Goal: Information Seeking & Learning: Check status

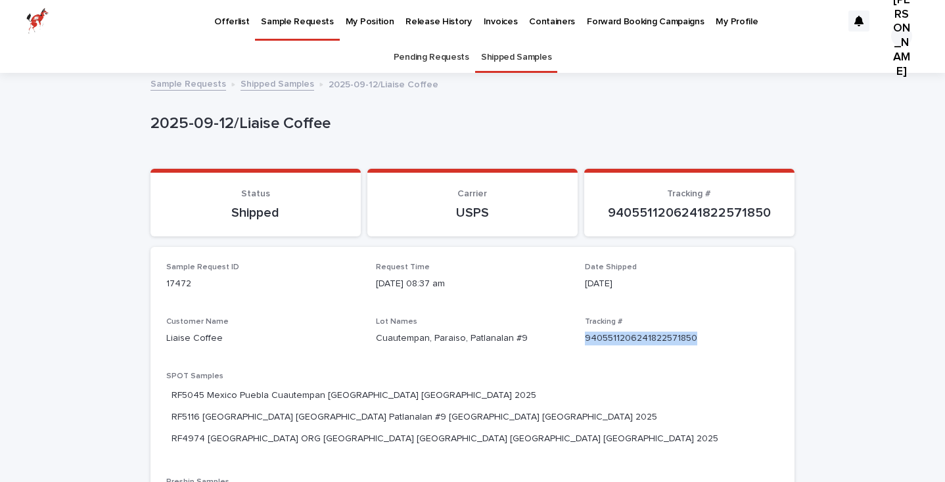
scroll to position [104, 0]
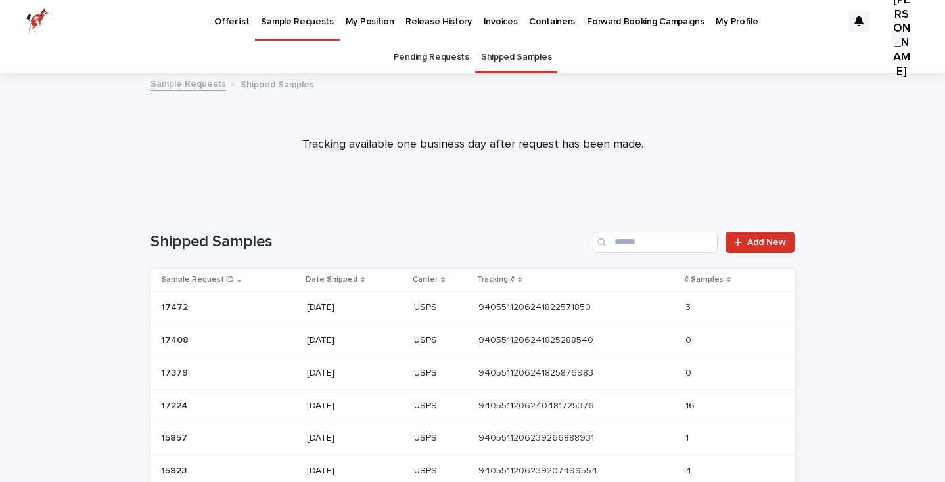
click at [354, 17] on p "My Position" at bounding box center [370, 14] width 49 height 28
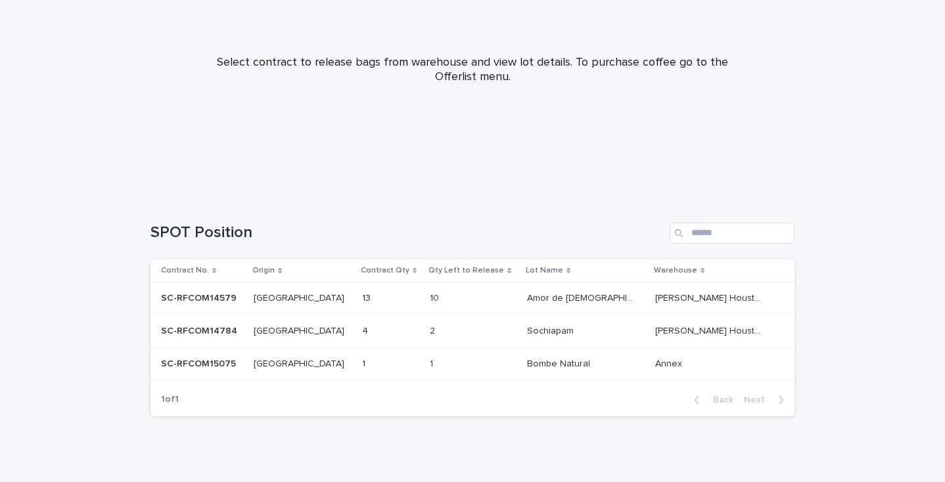
scroll to position [150, 0]
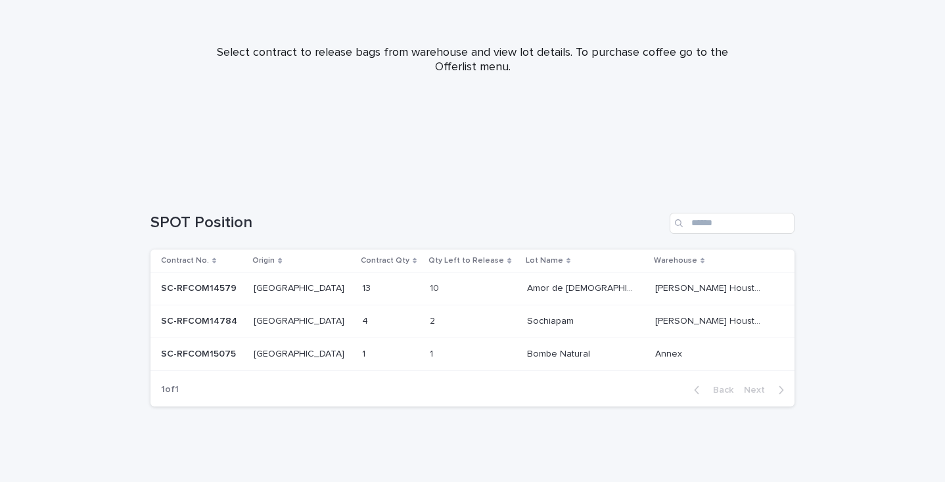
click at [315, 353] on p "[GEOGRAPHIC_DATA]" at bounding box center [300, 353] width 93 height 14
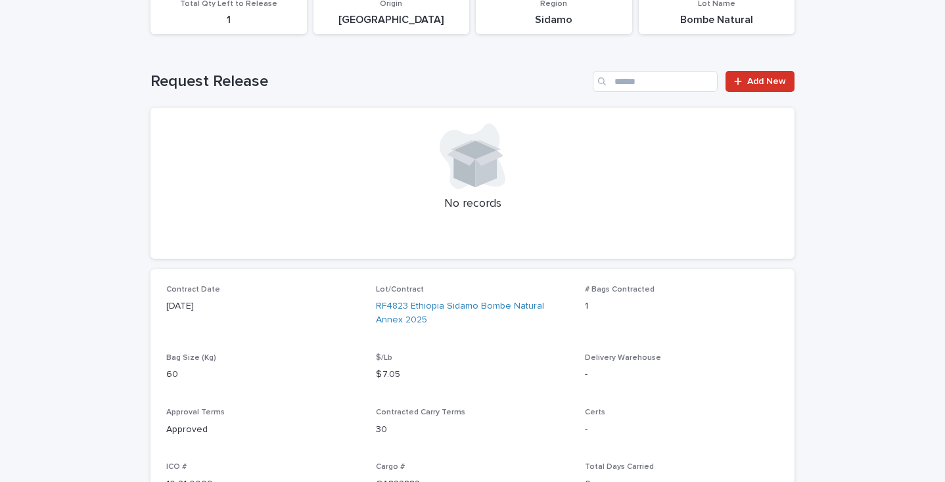
scroll to position [182, 0]
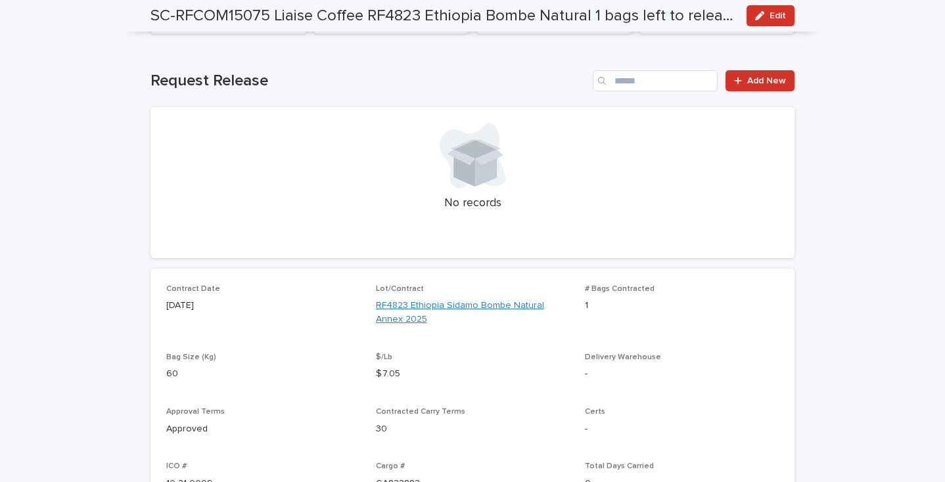
click at [476, 310] on link "RF4823 Ethiopia Sidamo Bombe Natural Annex 2025" at bounding box center [473, 313] width 194 height 28
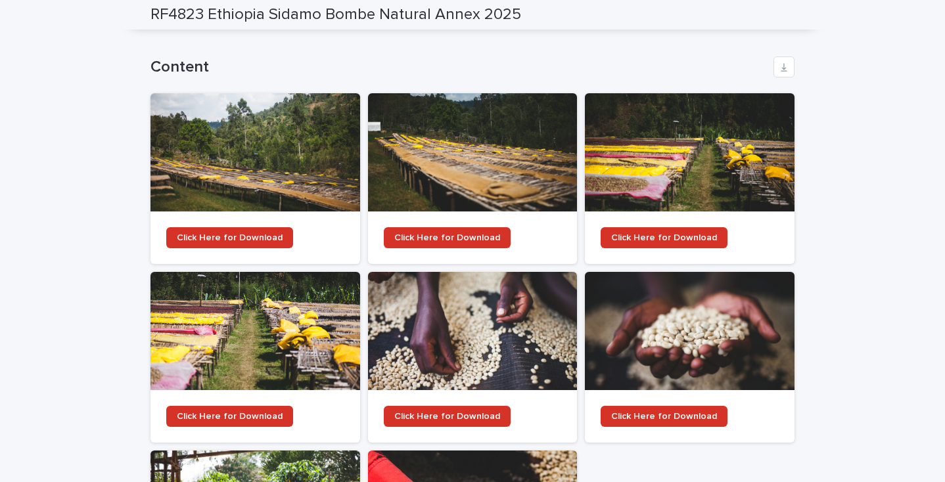
scroll to position [1456, 0]
